Goal: Complete application form

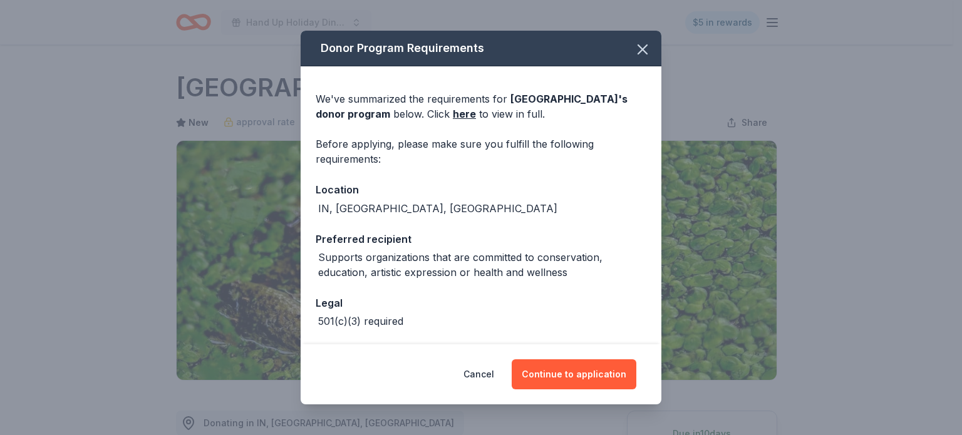
scroll to position [232, 0]
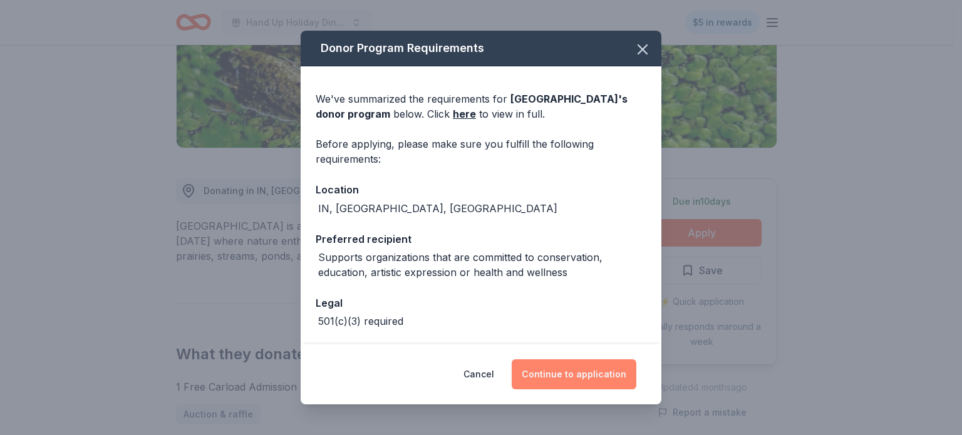
click at [609, 380] on button "Continue to application" at bounding box center [574, 375] width 125 height 30
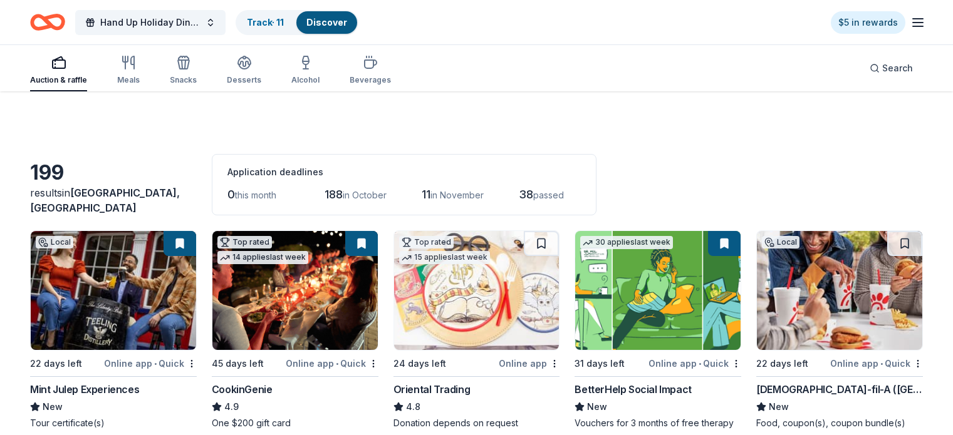
scroll to position [2831, 0]
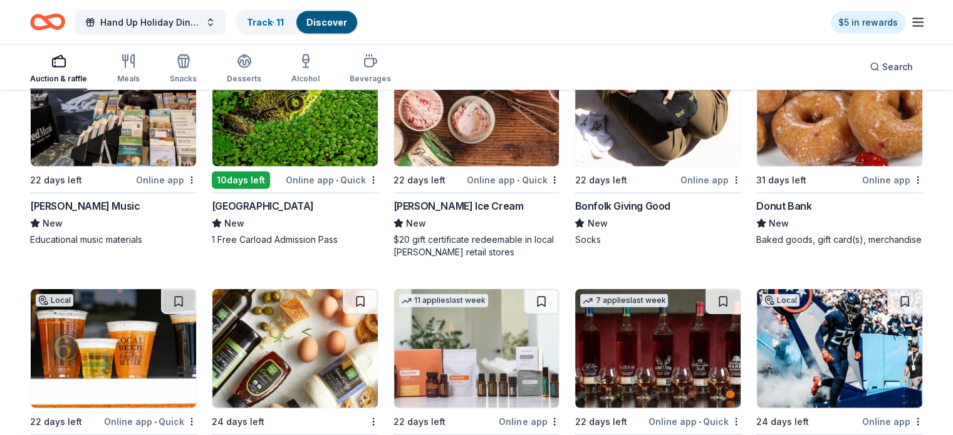
click at [792, 149] on img at bounding box center [839, 107] width 165 height 119
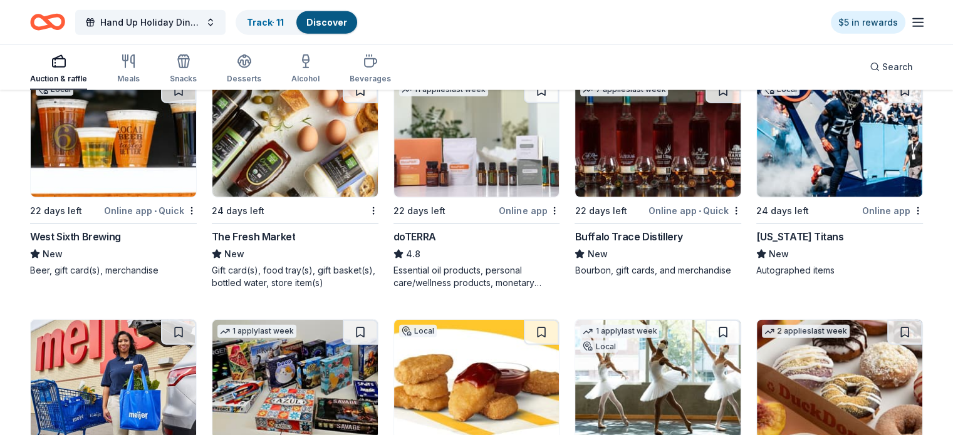
scroll to position [3044, 0]
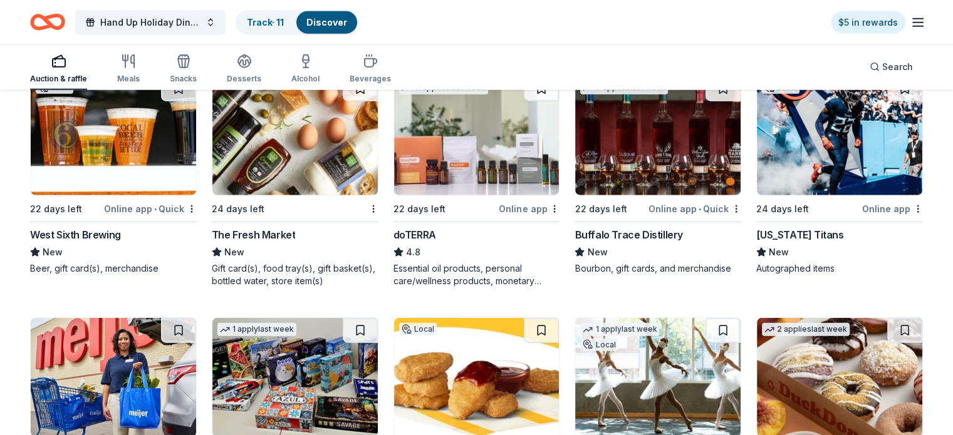
click at [295, 242] on div "The Fresh Market" at bounding box center [254, 234] width 84 height 15
click at [816, 182] on img at bounding box center [839, 135] width 165 height 119
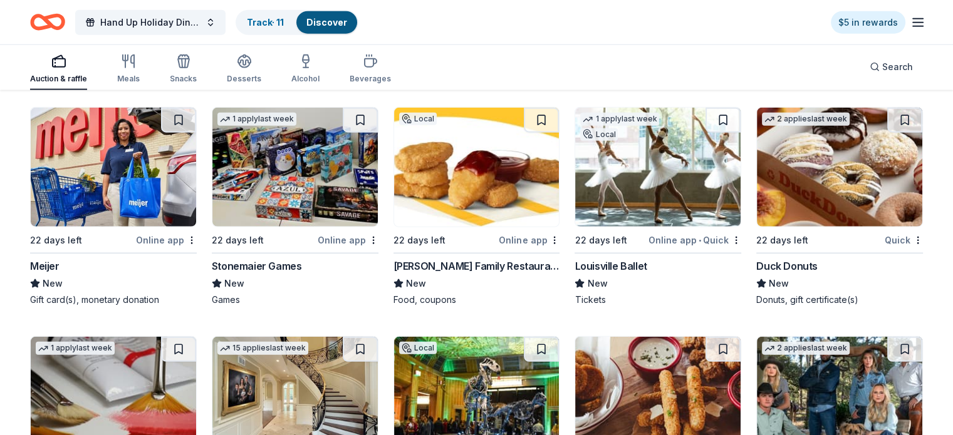
scroll to position [3253, 0]
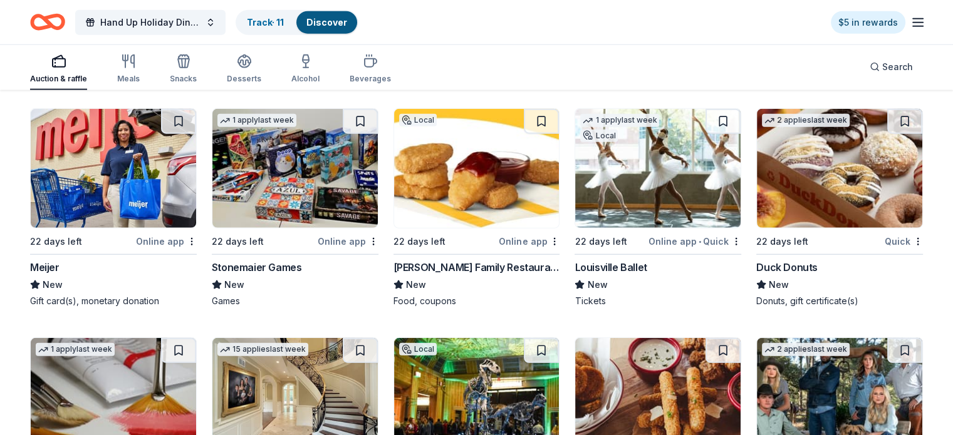
click at [85, 208] on img at bounding box center [113, 168] width 165 height 119
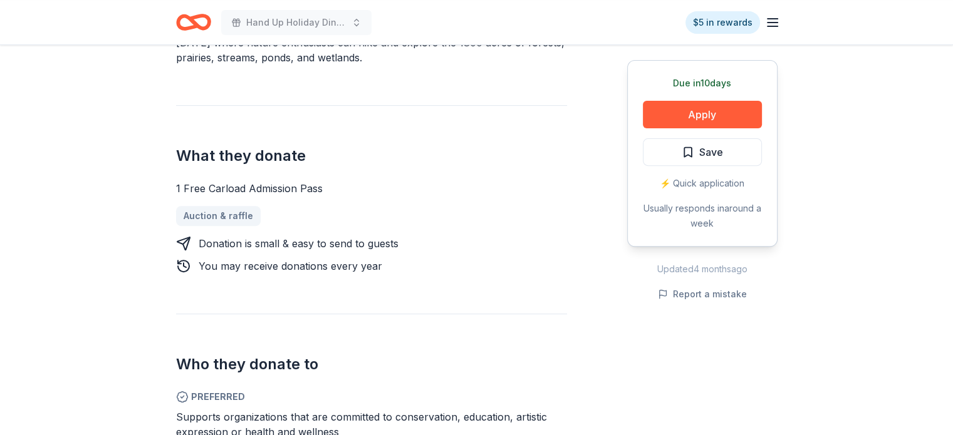
scroll to position [432, 0]
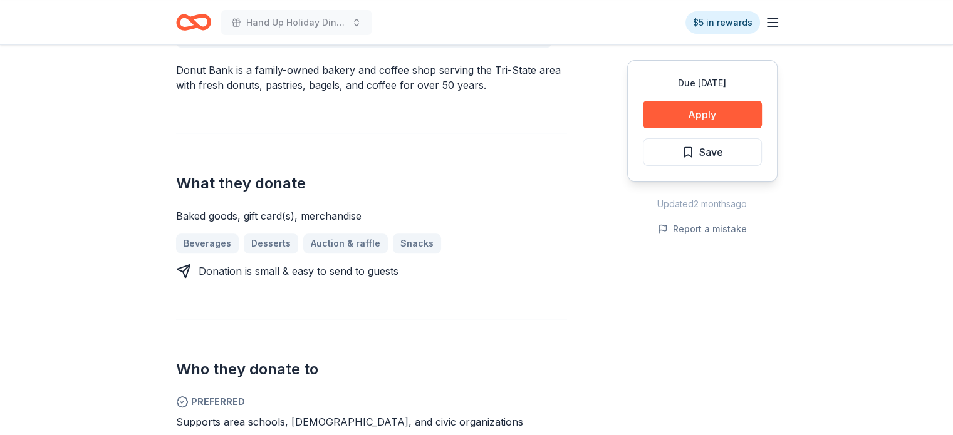
scroll to position [388, 0]
click at [702, 120] on button "Apply" at bounding box center [702, 115] width 119 height 28
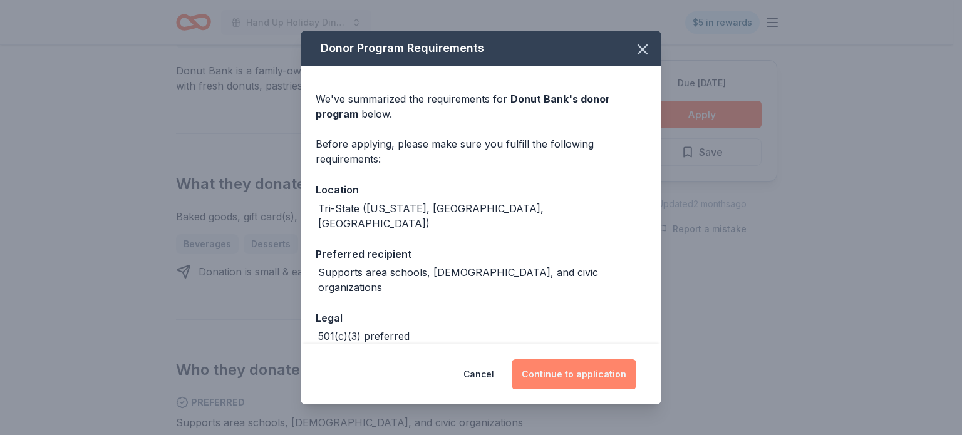
click at [573, 373] on button "Continue to application" at bounding box center [574, 375] width 125 height 30
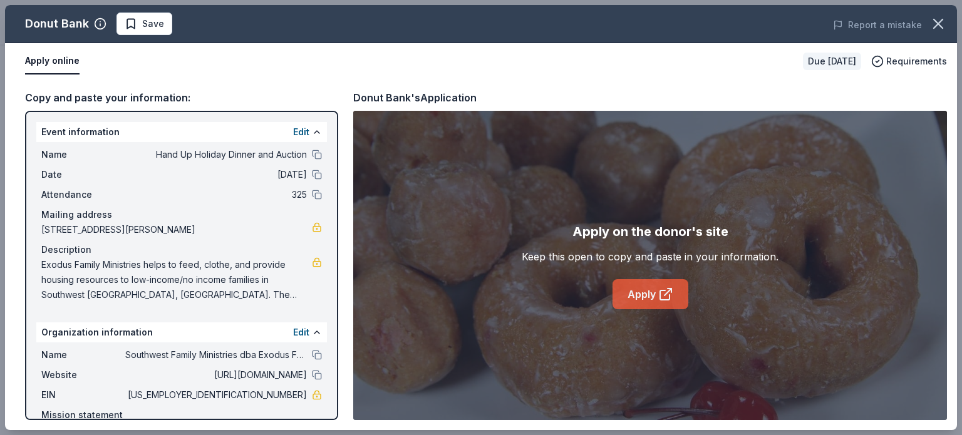
click at [649, 285] on link "Apply" at bounding box center [651, 294] width 76 height 30
click at [943, 23] on icon "button" at bounding box center [939, 24] width 18 height 18
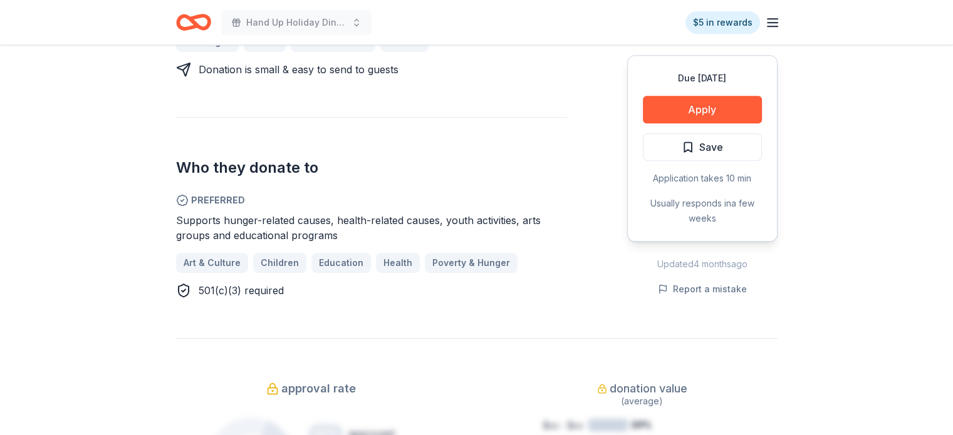
scroll to position [634, 0]
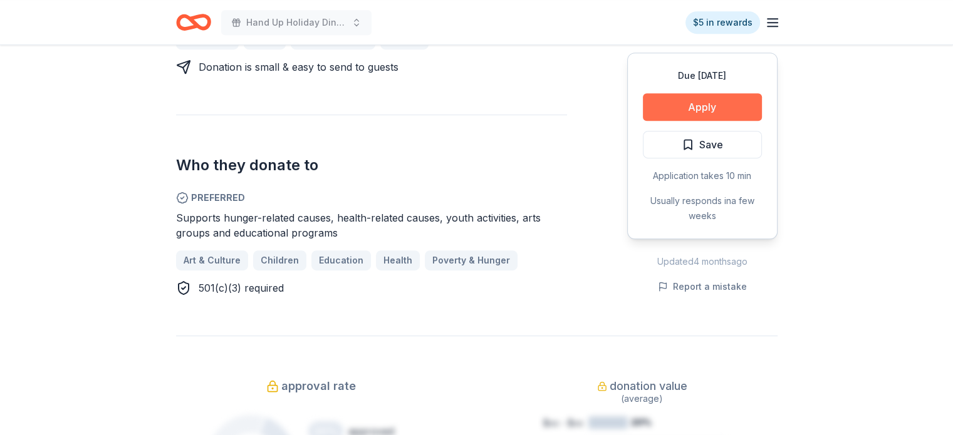
click at [712, 112] on button "Apply" at bounding box center [702, 107] width 119 height 28
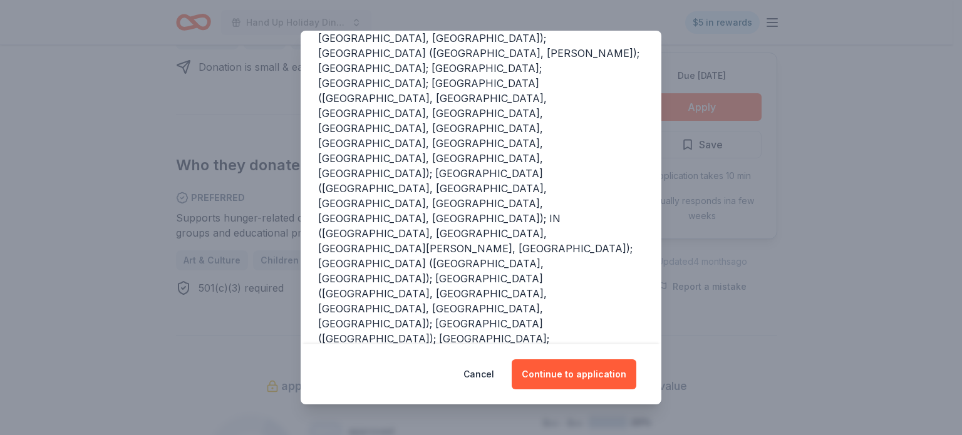
scroll to position [248, 0]
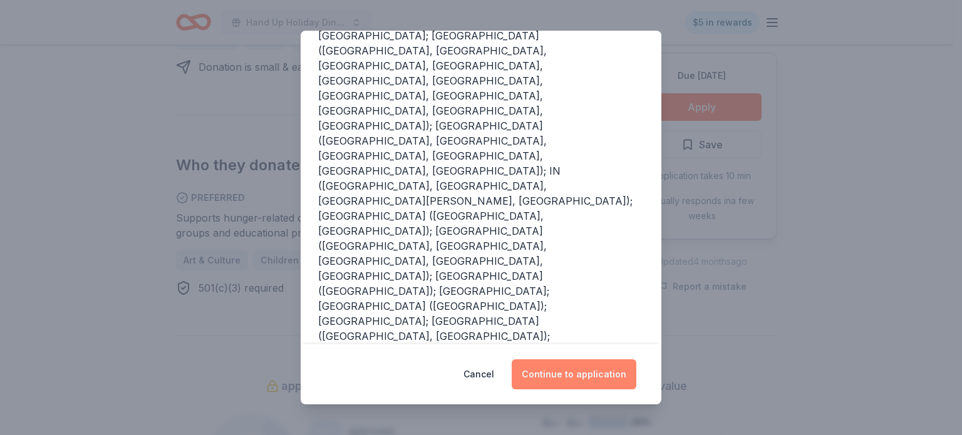
click at [583, 378] on button "Continue to application" at bounding box center [574, 375] width 125 height 30
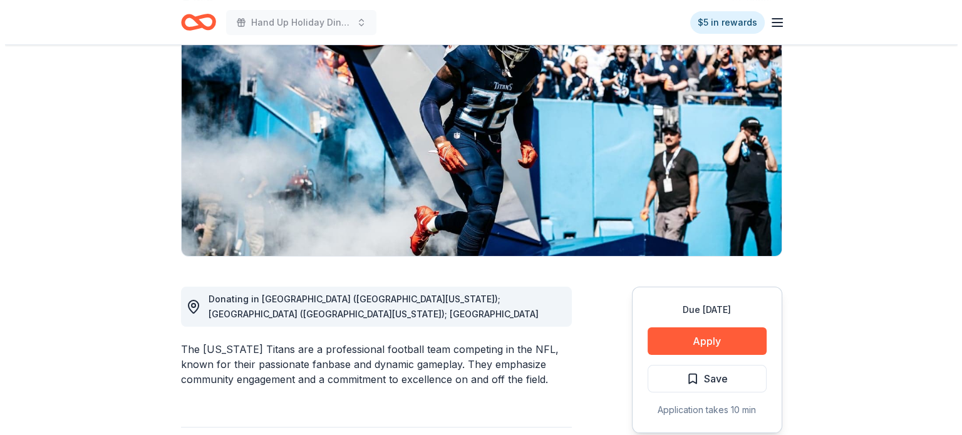
scroll to position [162, 0]
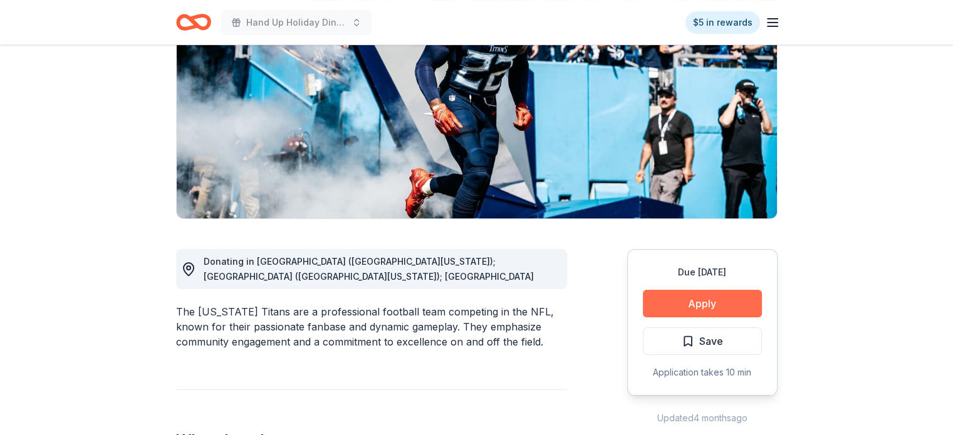
click at [713, 300] on button "Apply" at bounding box center [702, 304] width 119 height 28
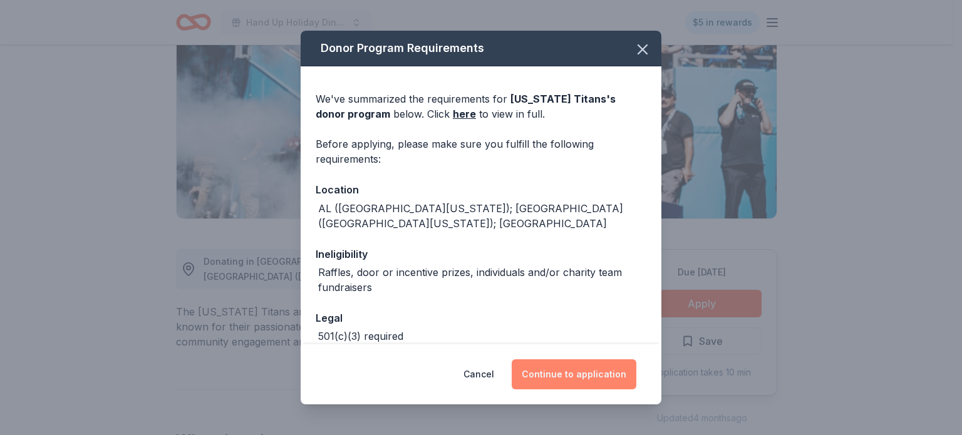
click at [581, 381] on button "Continue to application" at bounding box center [574, 375] width 125 height 30
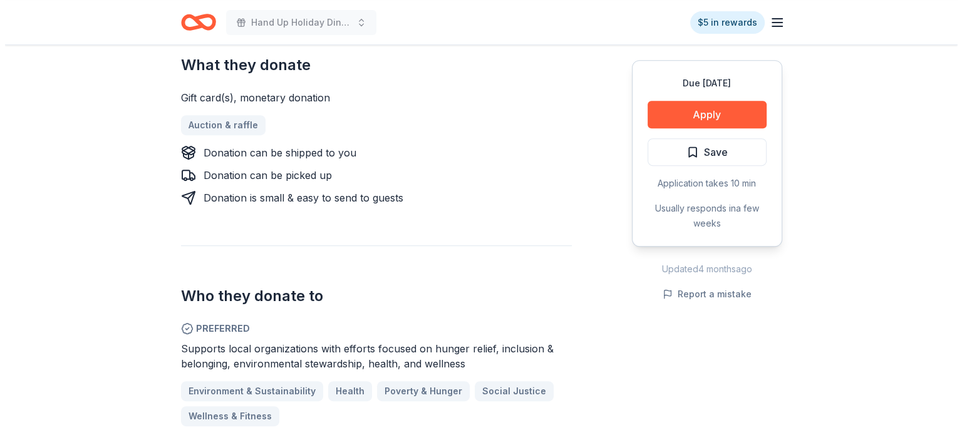
scroll to position [539, 0]
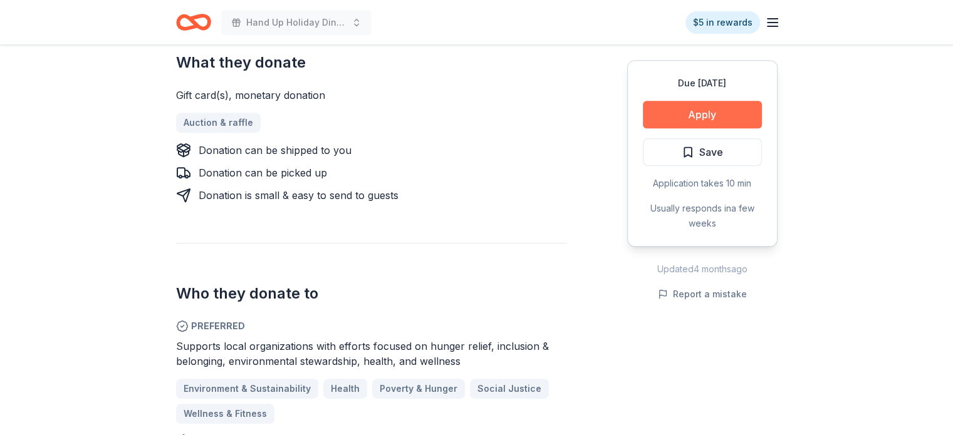
click at [688, 119] on button "Apply" at bounding box center [702, 115] width 119 height 28
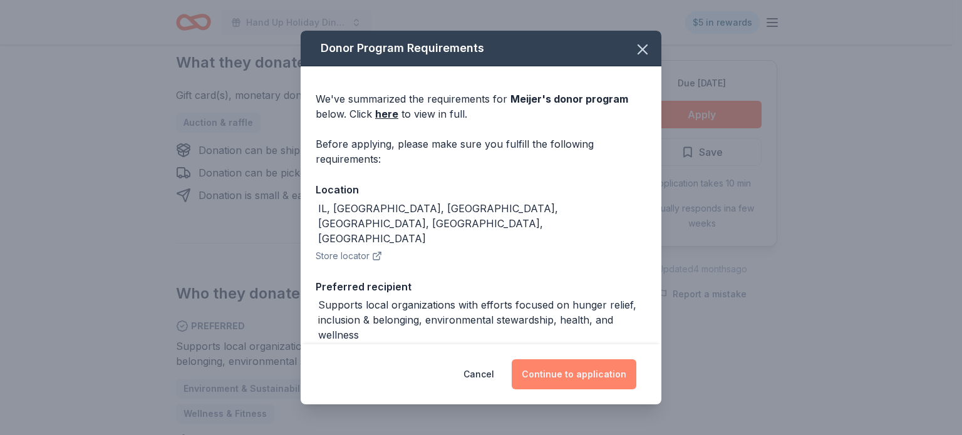
click at [586, 368] on button "Continue to application" at bounding box center [574, 375] width 125 height 30
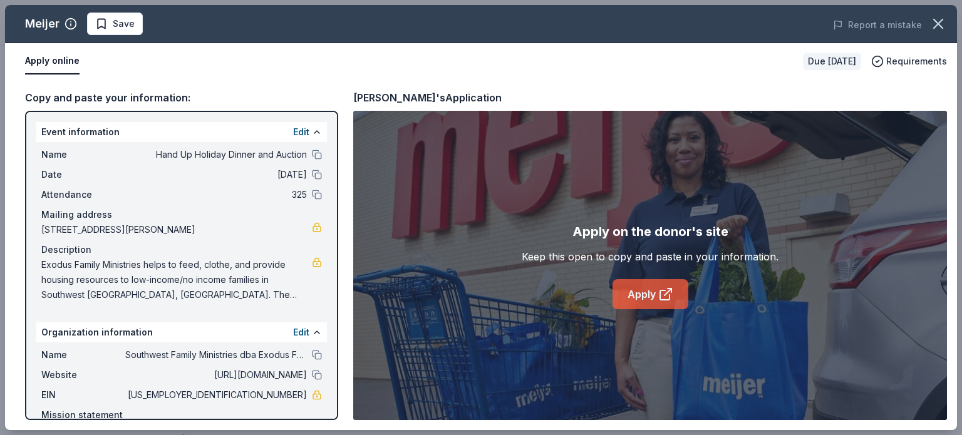
click at [649, 296] on link "Apply" at bounding box center [651, 294] width 76 height 30
